Goal: Entertainment & Leisure: Consume media (video, audio)

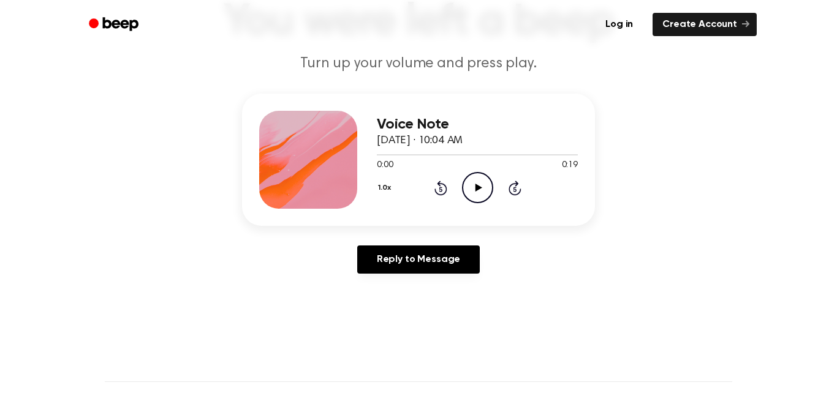
click at [479, 181] on icon "Play Audio" at bounding box center [477, 187] width 31 height 31
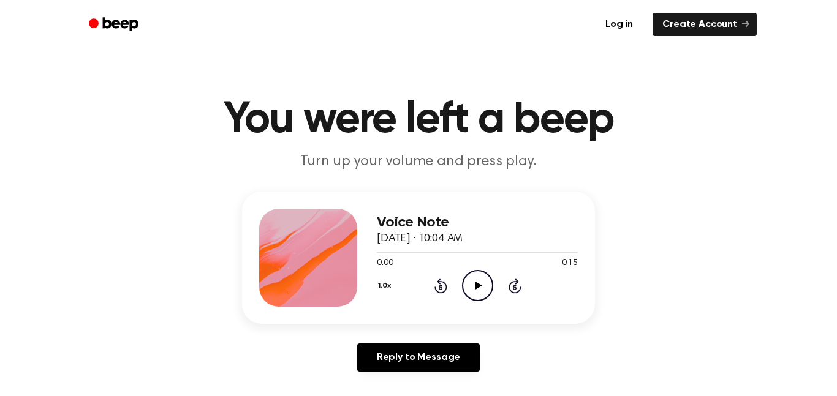
click at [466, 284] on icon "Play Audio" at bounding box center [477, 285] width 31 height 31
click at [473, 286] on icon "Play Audio" at bounding box center [477, 285] width 31 height 31
click at [479, 291] on icon "Play Audio" at bounding box center [477, 285] width 31 height 31
click at [466, 285] on icon "Play Audio" at bounding box center [477, 285] width 31 height 31
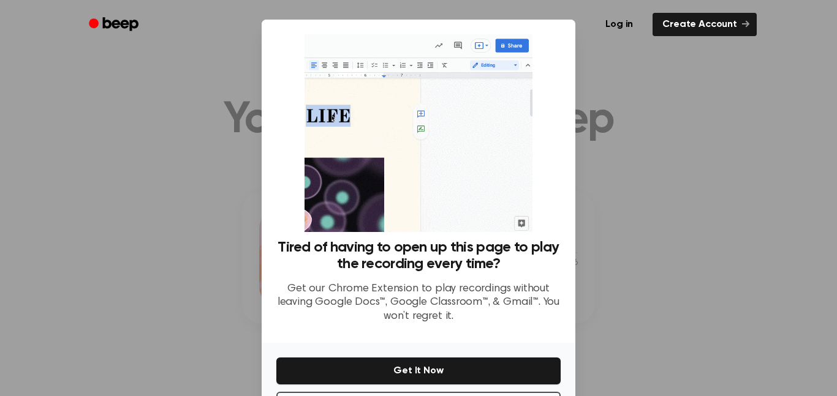
click at [644, 272] on div at bounding box center [418, 198] width 837 height 396
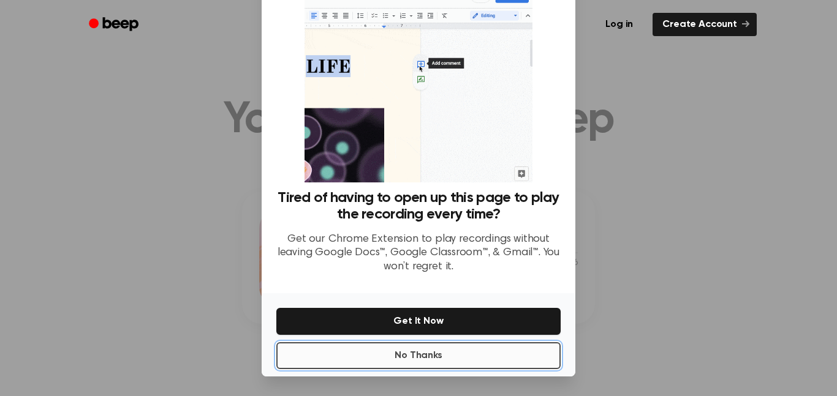
click at [487, 357] on button "No Thanks" at bounding box center [418, 355] width 284 height 27
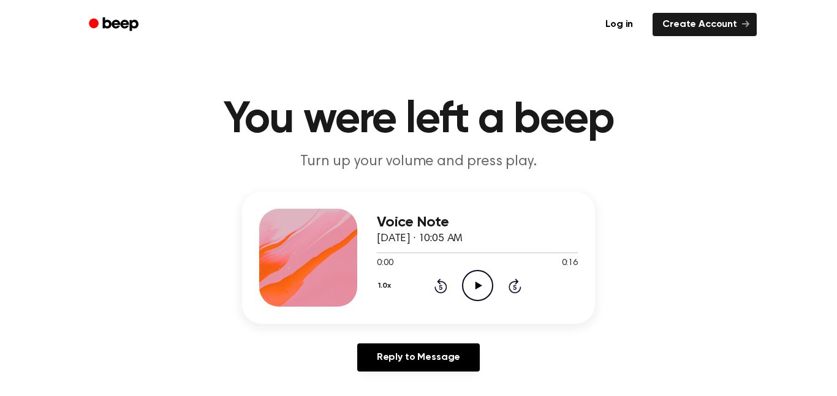
click at [476, 283] on icon at bounding box center [478, 286] width 7 height 8
click at [470, 281] on icon "Play Audio" at bounding box center [477, 285] width 31 height 31
click at [469, 273] on circle at bounding box center [478, 286] width 30 height 30
click at [469, 281] on icon "Play Audio" at bounding box center [477, 285] width 31 height 31
click at [477, 282] on icon "Play Audio" at bounding box center [477, 285] width 31 height 31
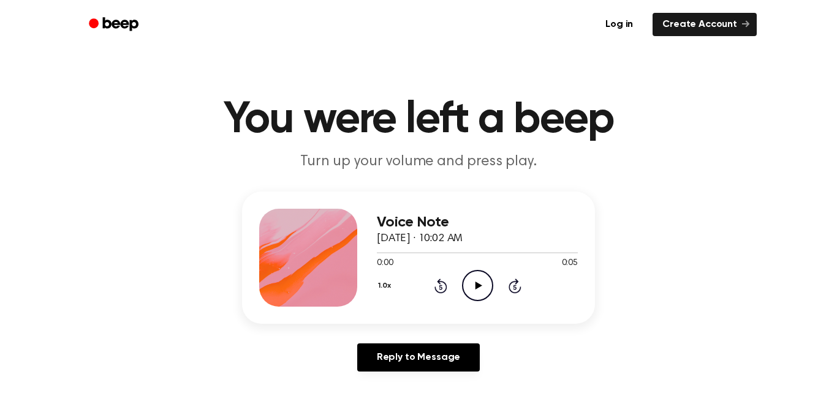
click at [474, 283] on icon "Play Audio" at bounding box center [477, 285] width 31 height 31
click at [492, 285] on circle at bounding box center [478, 286] width 30 height 30
click at [464, 279] on icon "Play Audio" at bounding box center [477, 285] width 31 height 31
